Goal: Find specific page/section: Find specific page/section

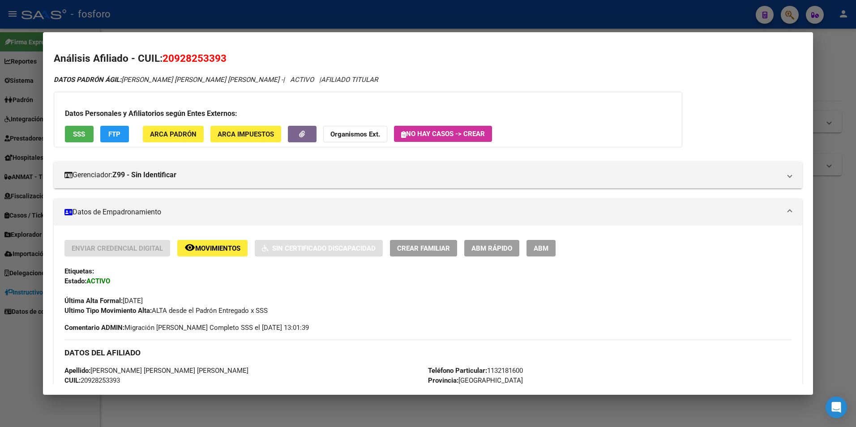
scroll to position [741, 0]
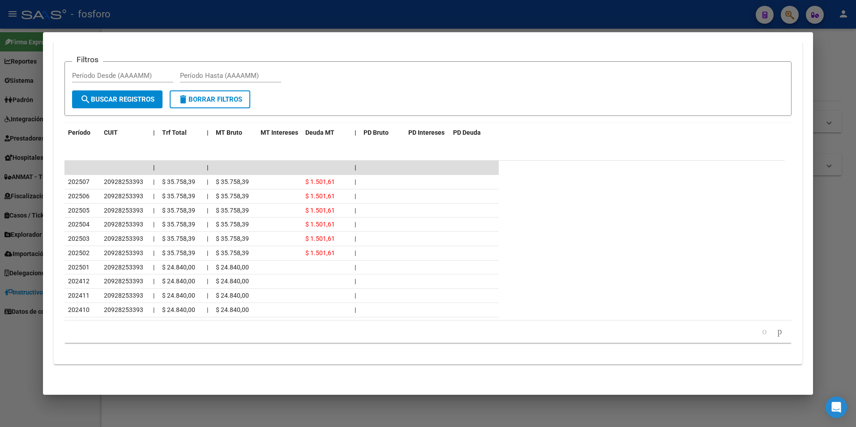
click at [830, 224] on div at bounding box center [428, 213] width 856 height 427
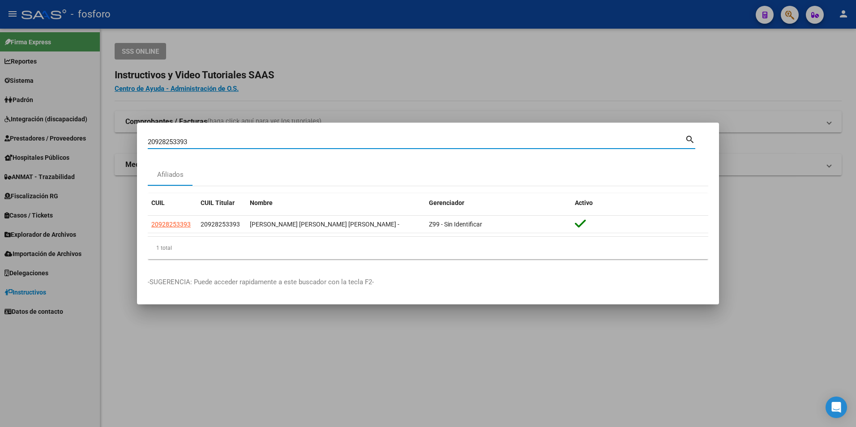
drag, startPoint x: 163, startPoint y: 137, endPoint x: -2, endPoint y: 132, distance: 165.4
click at [0, 132] on html "menu - fosforo person Firma Express Reportes Ingresos Devengados MT morosos [PE…" at bounding box center [428, 213] width 856 height 427
type input "arsalud"
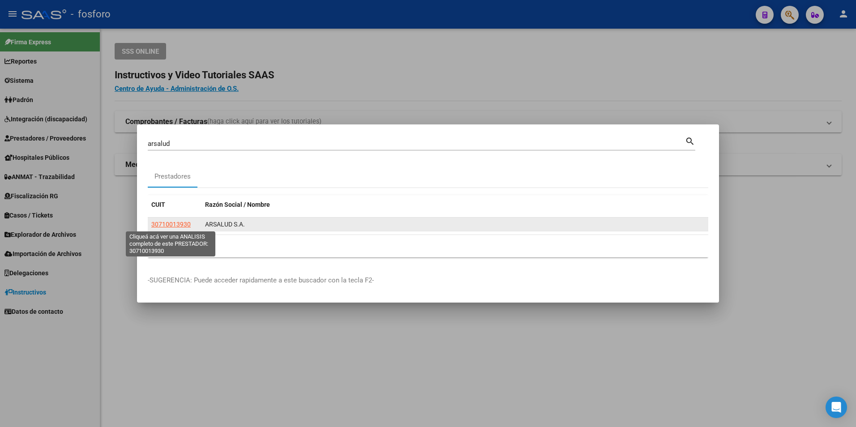
click at [187, 226] on span "30710013930" at bounding box center [170, 224] width 39 height 7
type textarea "30710013930"
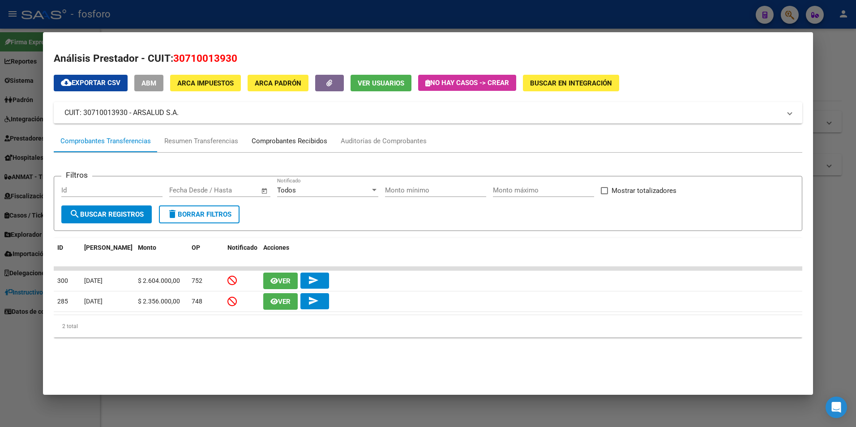
click at [292, 140] on div "Comprobantes Recibidos" at bounding box center [290, 141] width 76 height 10
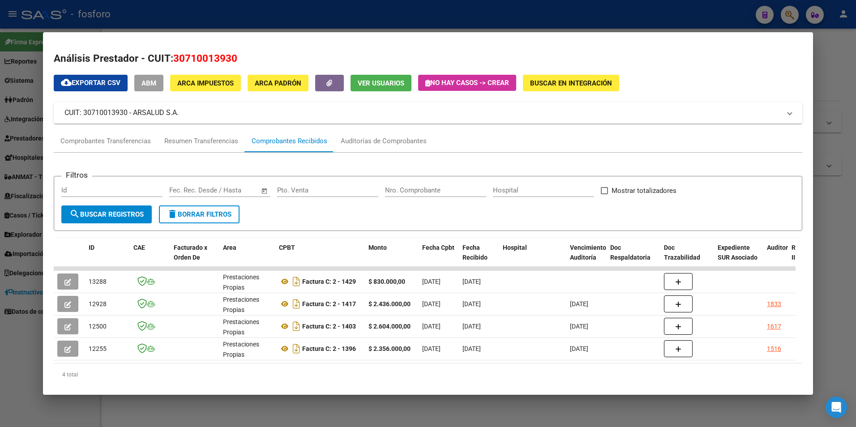
click at [850, 83] on div at bounding box center [428, 213] width 856 height 427
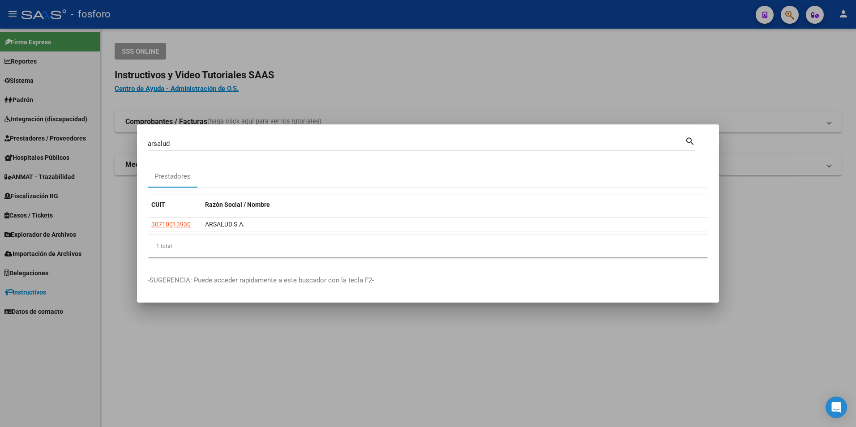
click at [400, 79] on div at bounding box center [428, 213] width 856 height 427
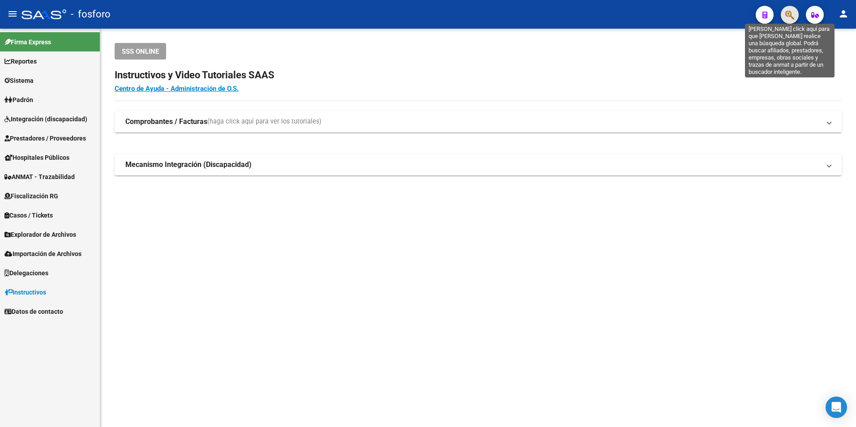
click at [786, 16] on icon "button" at bounding box center [790, 15] width 9 height 10
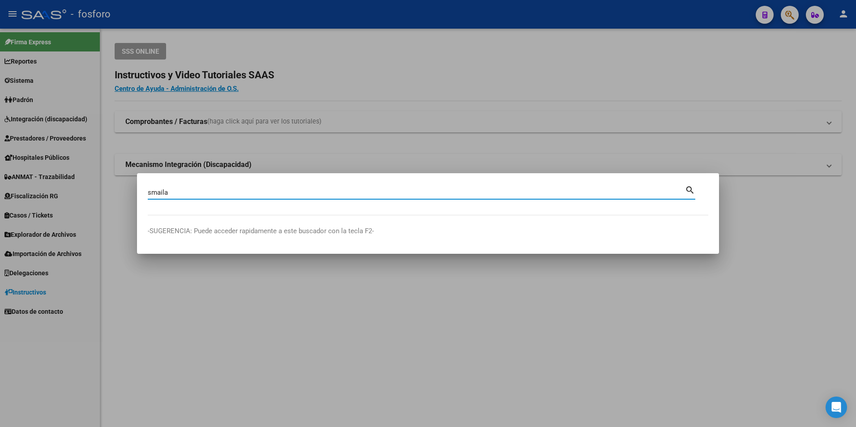
type input "smaila"
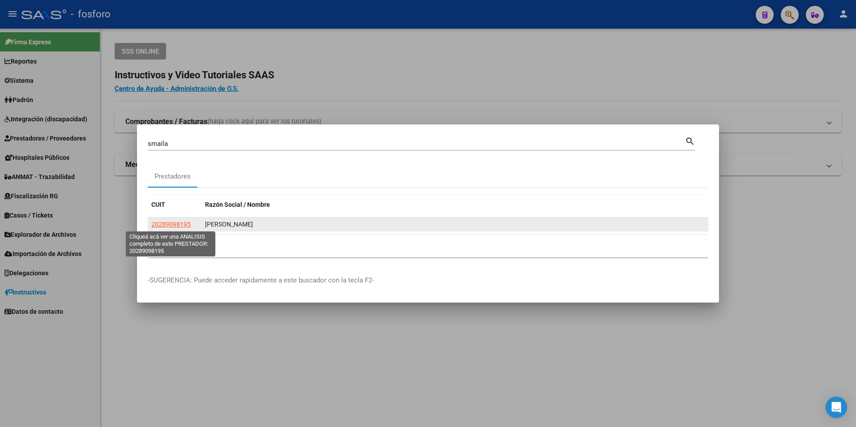
click at [178, 223] on span "20289098195" at bounding box center [170, 224] width 39 height 7
type textarea "20289098195"
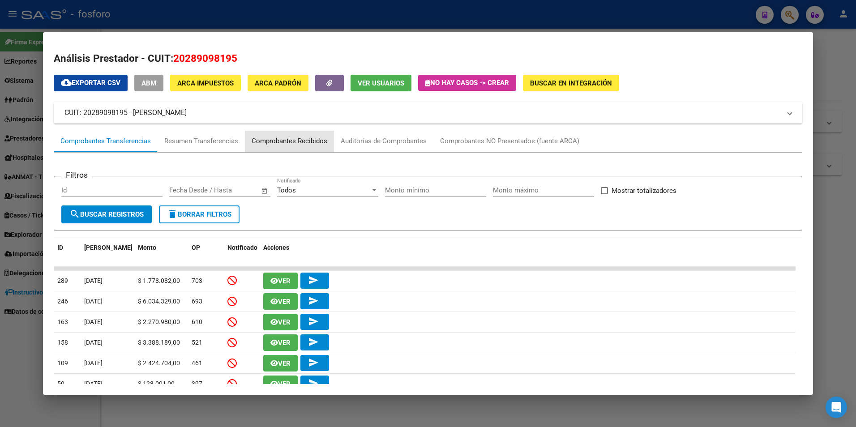
click at [317, 142] on div "Comprobantes Recibidos" at bounding box center [290, 141] width 76 height 10
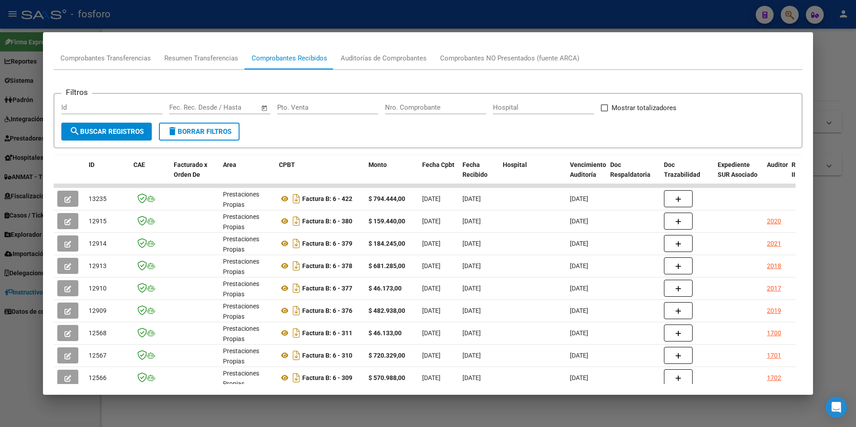
scroll to position [39, 0]
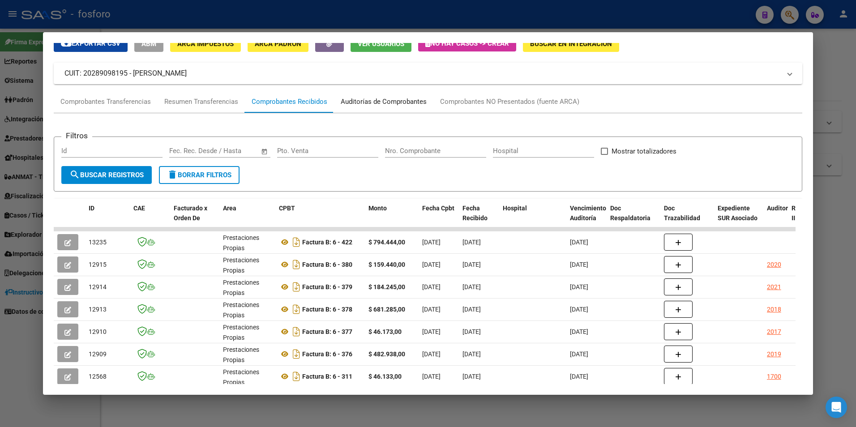
click at [404, 99] on div "Auditorías de Comprobantes" at bounding box center [384, 102] width 86 height 10
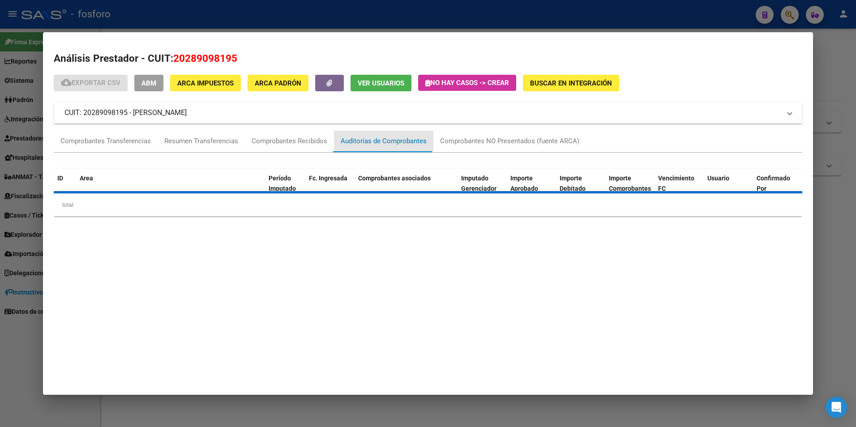
scroll to position [0, 0]
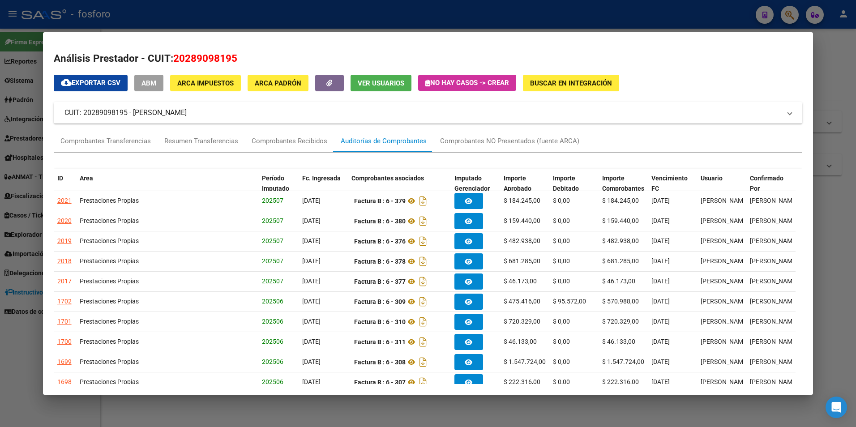
click at [841, 72] on div at bounding box center [428, 213] width 856 height 427
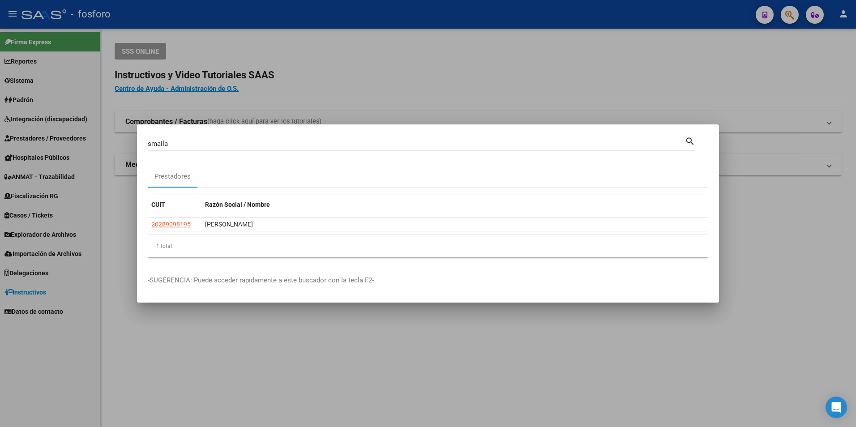
click at [647, 46] on div at bounding box center [428, 213] width 856 height 427
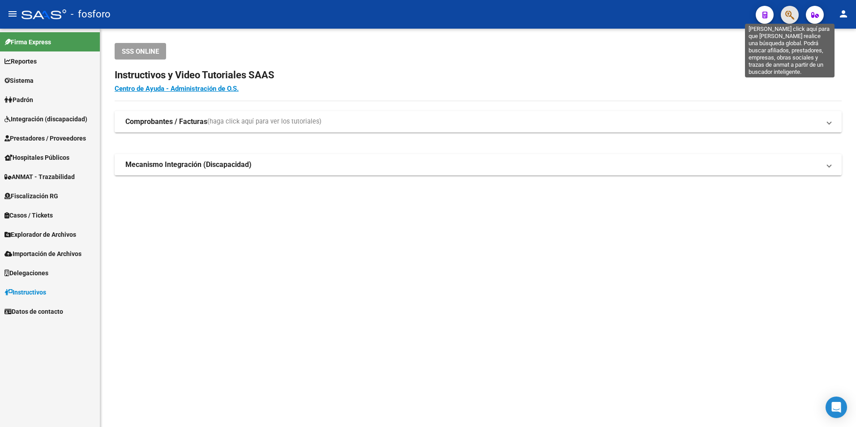
click at [791, 18] on icon "button" at bounding box center [790, 15] width 9 height 10
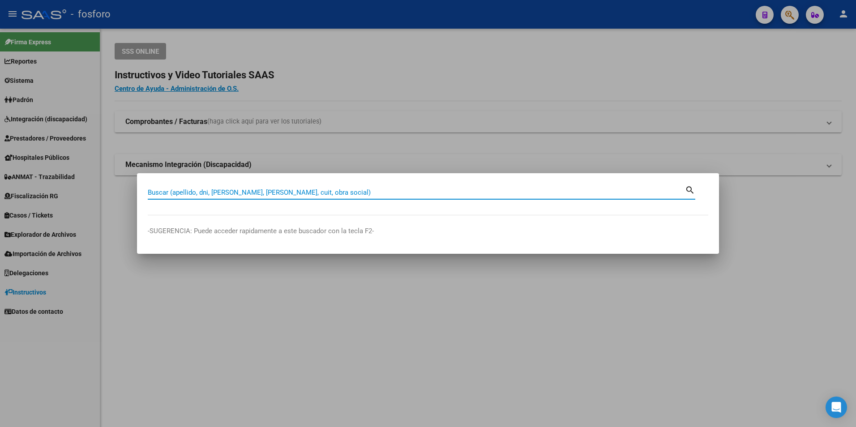
click at [370, 192] on input "Buscar (apellido, dni, [PERSON_NAME], [PERSON_NAME], cuit, obra social)" at bounding box center [416, 193] width 537 height 8
type input "smaila"
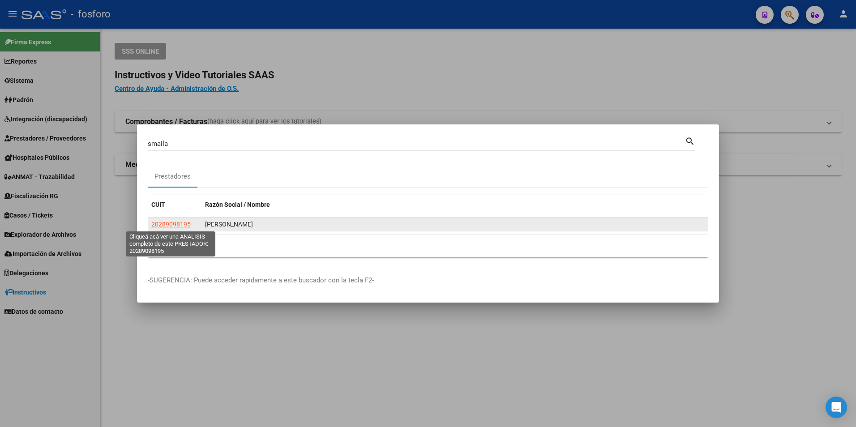
click at [171, 226] on span "20289098195" at bounding box center [170, 224] width 39 height 7
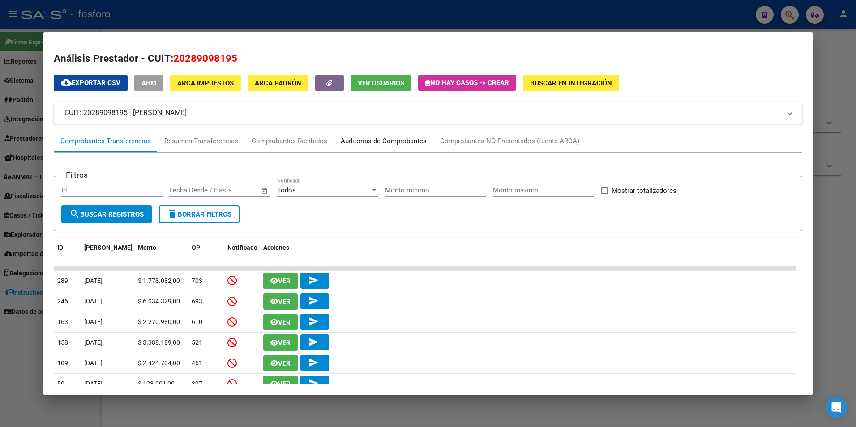
click at [369, 145] on div "Auditorías de Comprobantes" at bounding box center [384, 141] width 86 height 10
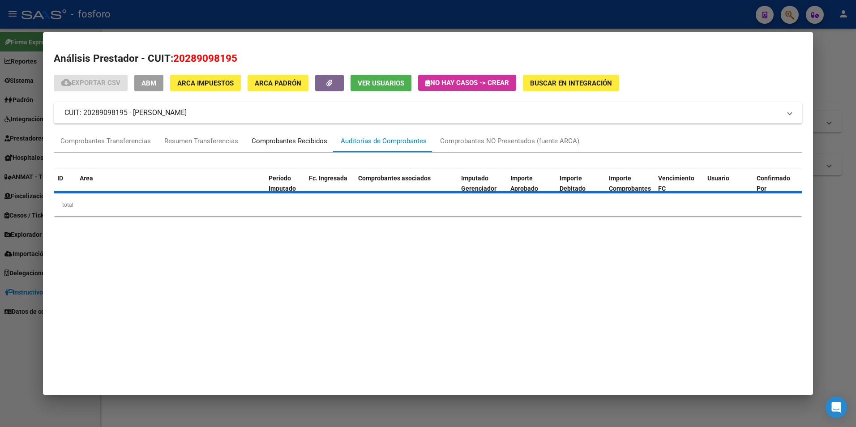
click at [317, 145] on div "Comprobantes Recibidos" at bounding box center [290, 141] width 76 height 10
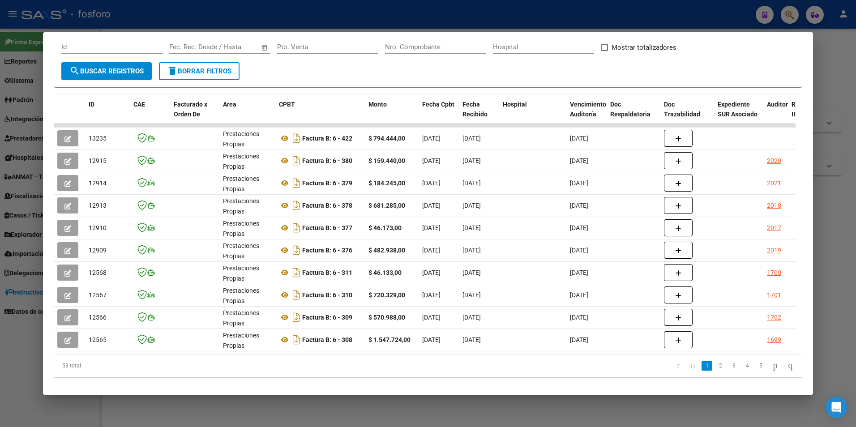
scroll to position [160, 0]
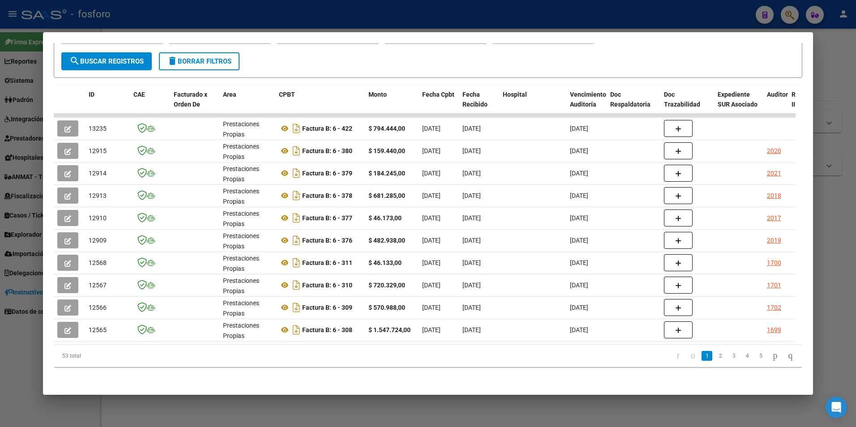
click at [852, 63] on div at bounding box center [428, 213] width 856 height 427
